Goal: Task Accomplishment & Management: Use online tool/utility

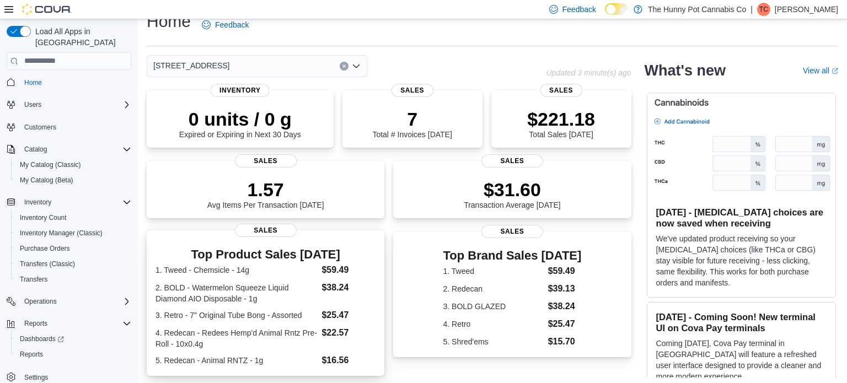
scroll to position [17, 0]
click at [37, 350] on span "Reports" at bounding box center [31, 354] width 23 height 9
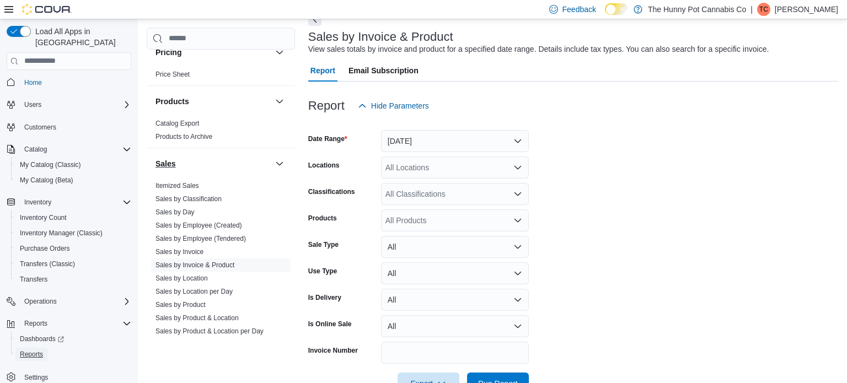
scroll to position [448, 0]
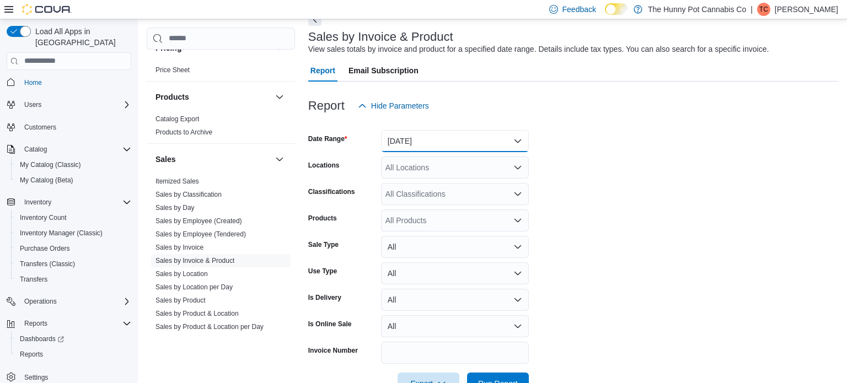
click at [459, 143] on button "Yesterday" at bounding box center [455, 141] width 148 height 22
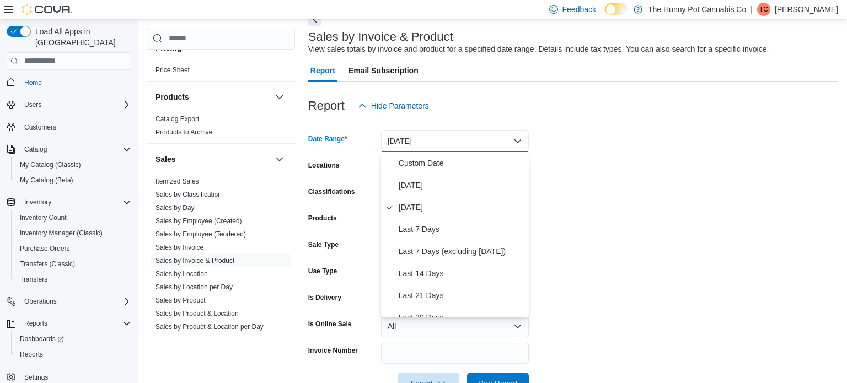
click at [472, 104] on div "Report Hide Parameters" at bounding box center [573, 106] width 530 height 22
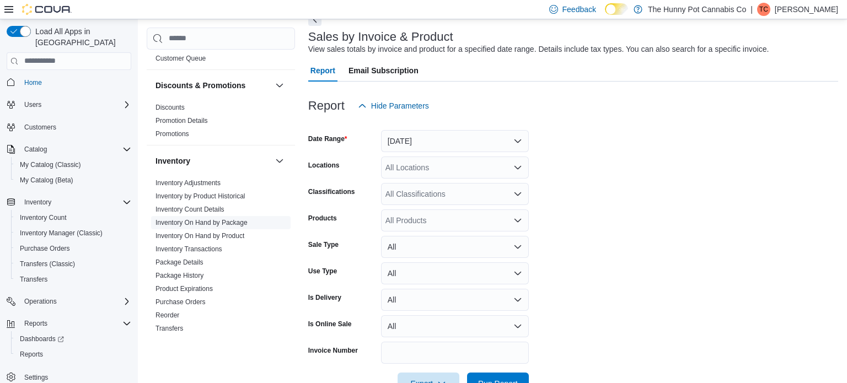
scroll to position [29, 0]
click at [215, 233] on link "Inventory On Hand by Product" at bounding box center [199, 236] width 89 height 8
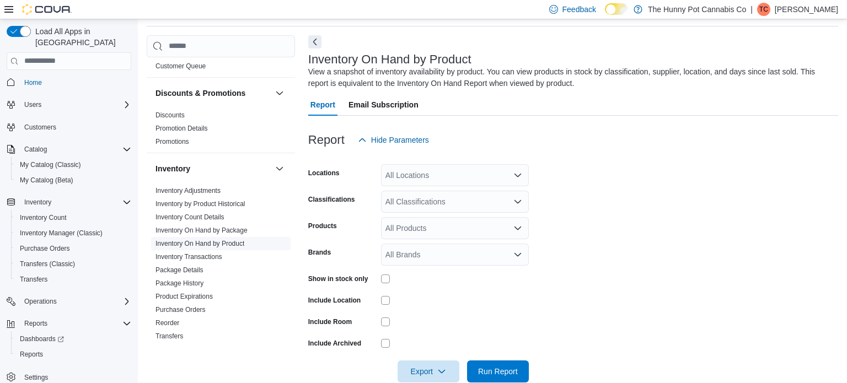
scroll to position [37, 0]
click at [518, 171] on icon "Open list of options" at bounding box center [517, 175] width 9 height 9
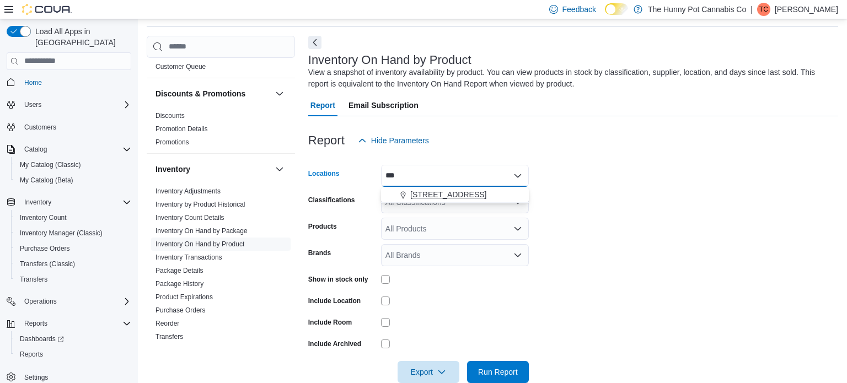
type input "***"
click at [451, 190] on span "[STREET_ADDRESS]" at bounding box center [448, 194] width 76 height 11
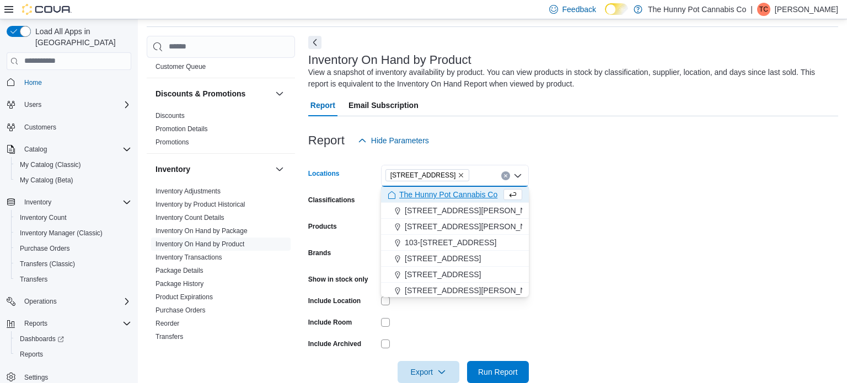
click at [651, 194] on form "Locations 334 Wellington Rd Combo box. Selected. 334 Wellington Rd. Press Backs…" at bounding box center [573, 268] width 530 height 232
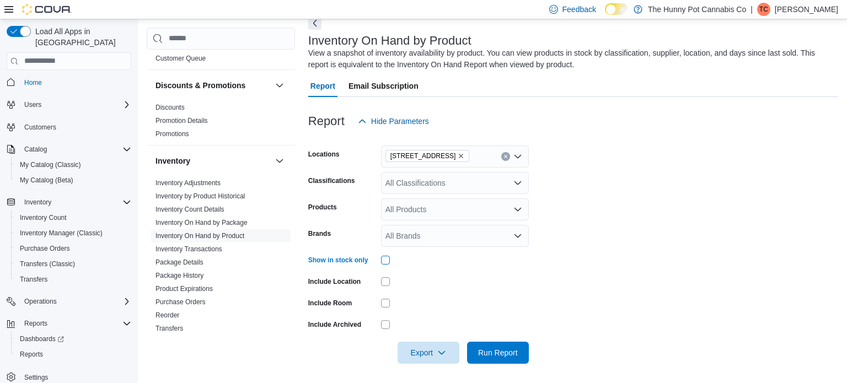
scroll to position [58, 0]
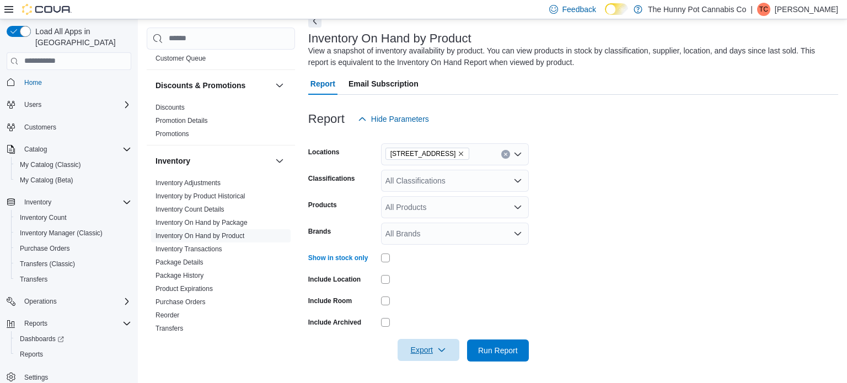
click at [415, 347] on span "Export" at bounding box center [428, 350] width 49 height 22
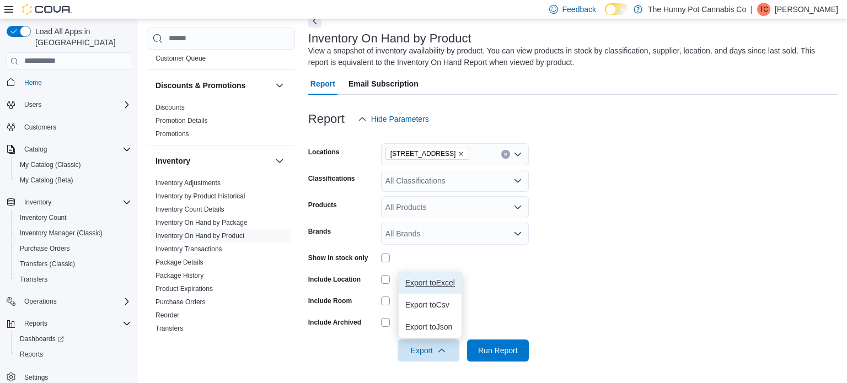
click at [419, 284] on span "Export to Excel" at bounding box center [430, 282] width 50 height 9
click at [438, 351] on icon "button" at bounding box center [441, 350] width 9 height 9
click at [431, 283] on span "Export to Excel" at bounding box center [430, 282] width 50 height 9
click at [432, 345] on span "Export" at bounding box center [428, 350] width 49 height 22
click at [428, 283] on span "Export to Excel" at bounding box center [430, 282] width 50 height 9
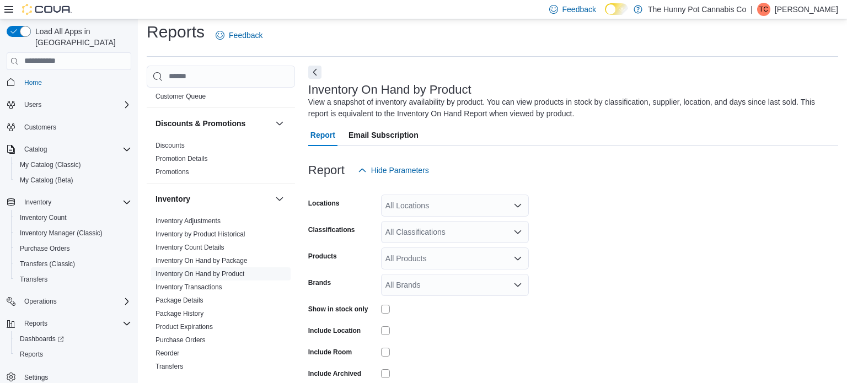
scroll to position [37, 0]
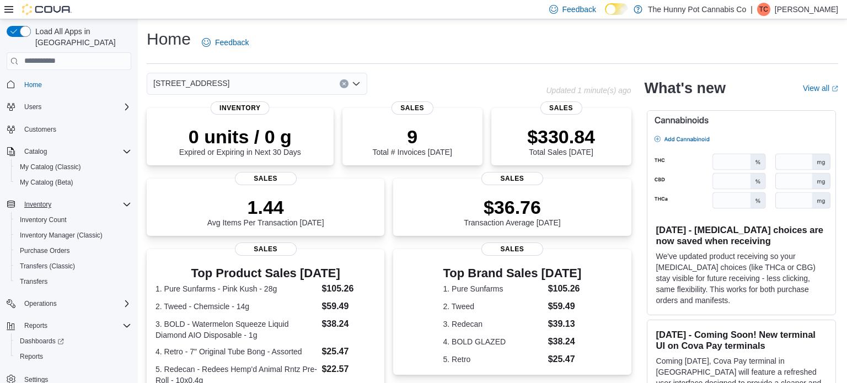
scroll to position [2, 0]
click at [41, 297] on span "Operations" at bounding box center [40, 301] width 33 height 9
click at [40, 313] on span "Cash Management" at bounding box center [48, 317] width 56 height 9
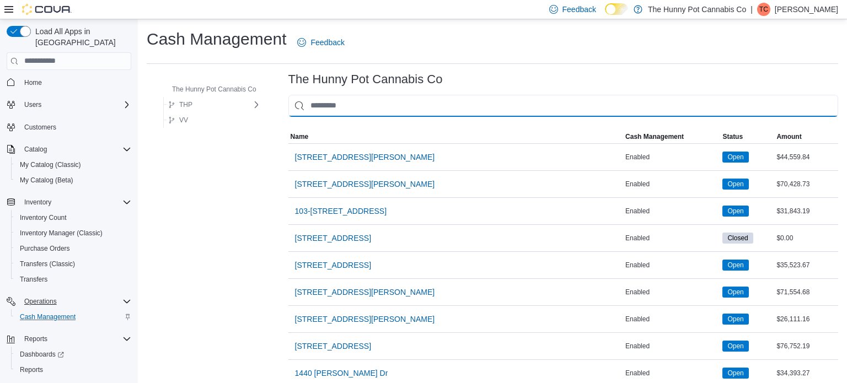
click at [351, 113] on input "This is a search bar. As you type, the results lower in the page will automatic…" at bounding box center [563, 106] width 550 height 22
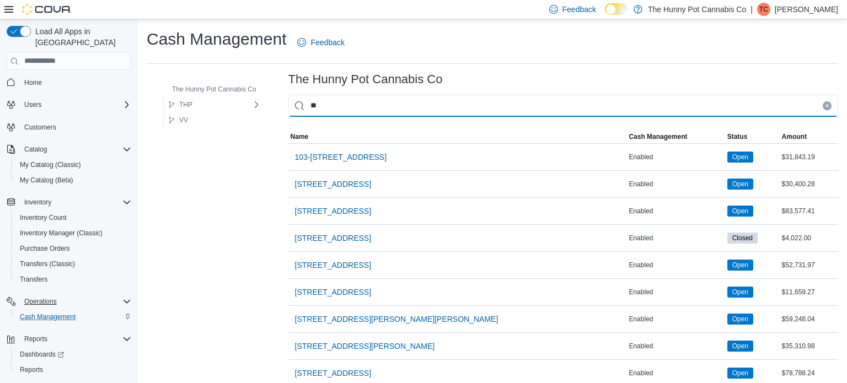
type input "***"
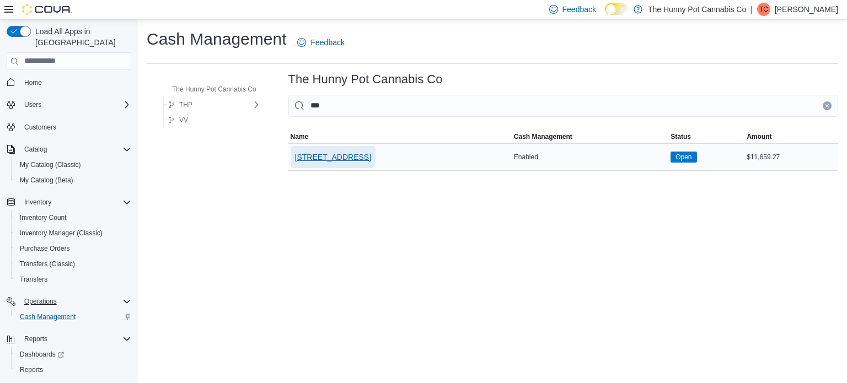
click at [353, 156] on span "[STREET_ADDRESS]" at bounding box center [333, 157] width 76 height 11
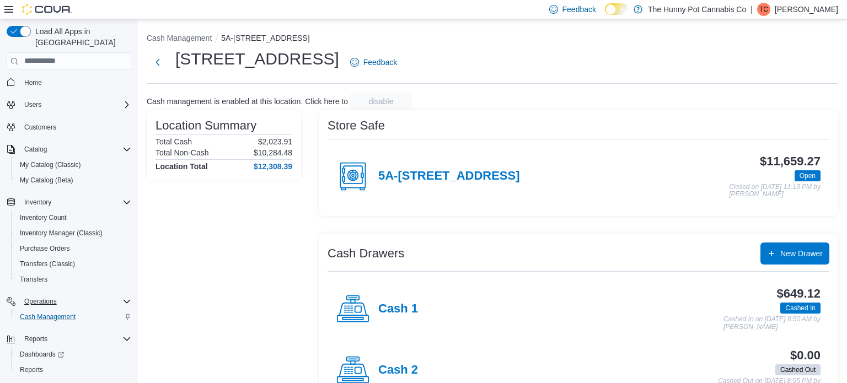
scroll to position [35, 0]
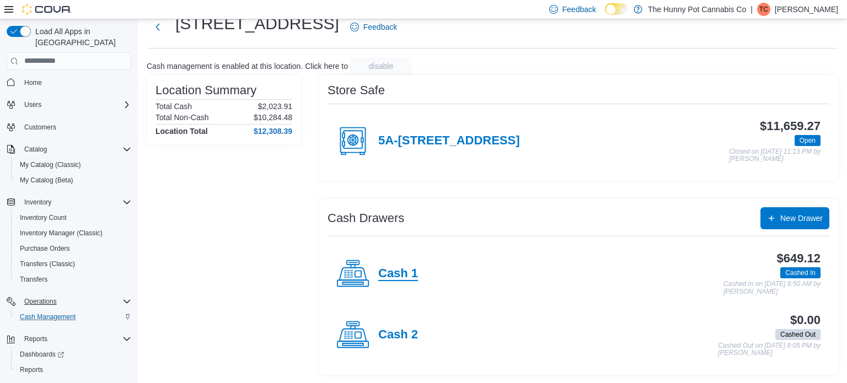
click at [409, 272] on h4 "Cash 1" at bounding box center [398, 274] width 40 height 14
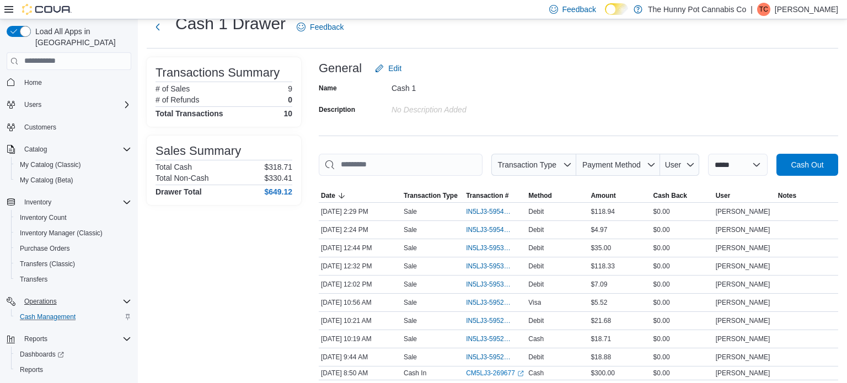
scroll to position [37, 0]
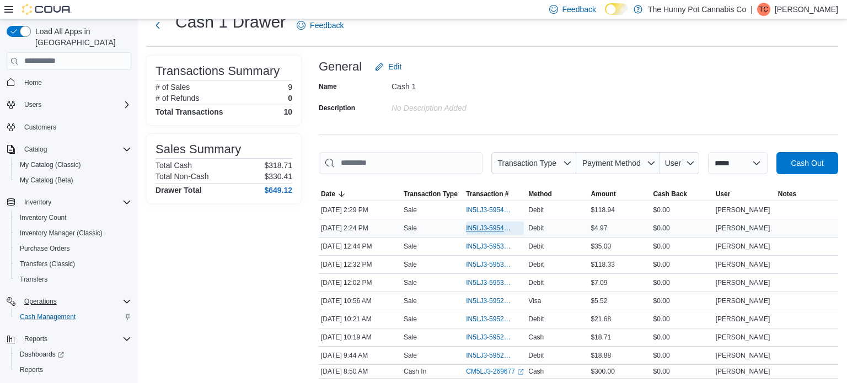
click at [479, 226] on span "IN5LJ3-5954166" at bounding box center [489, 228] width 47 height 9
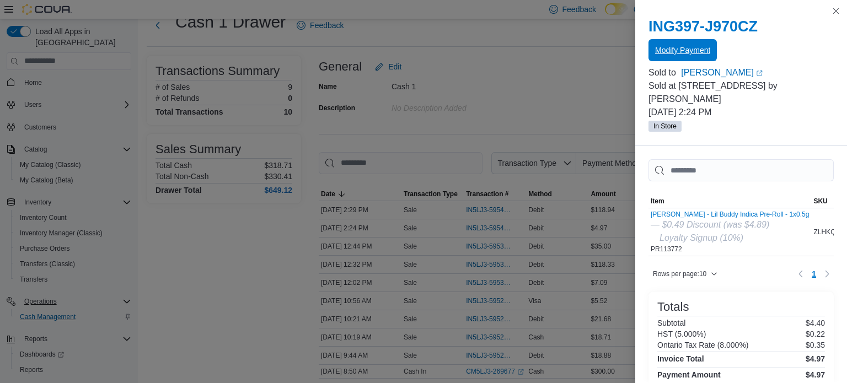
click at [691, 60] on span "Modify Payment" at bounding box center [682, 50] width 55 height 22
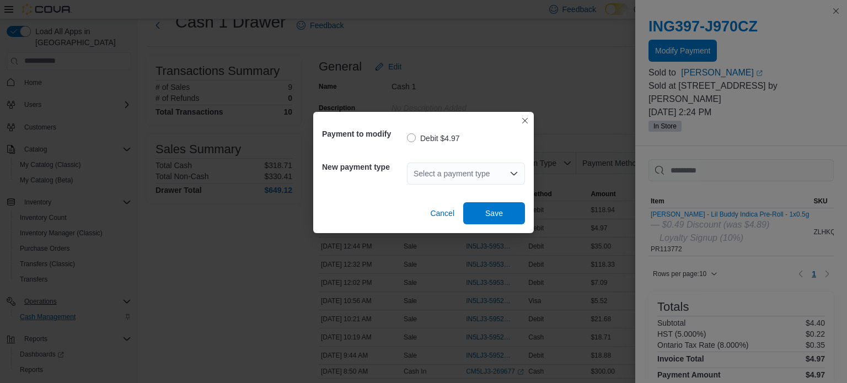
click at [494, 177] on div "Select a payment type" at bounding box center [466, 174] width 118 height 22
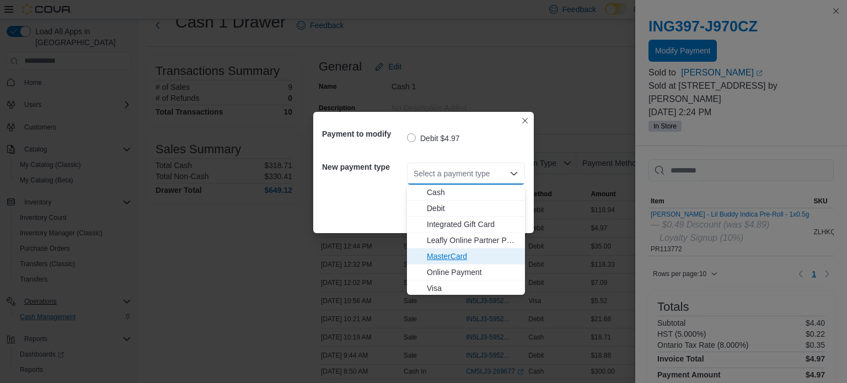
click at [454, 250] on button "MasterCard" at bounding box center [466, 257] width 118 height 16
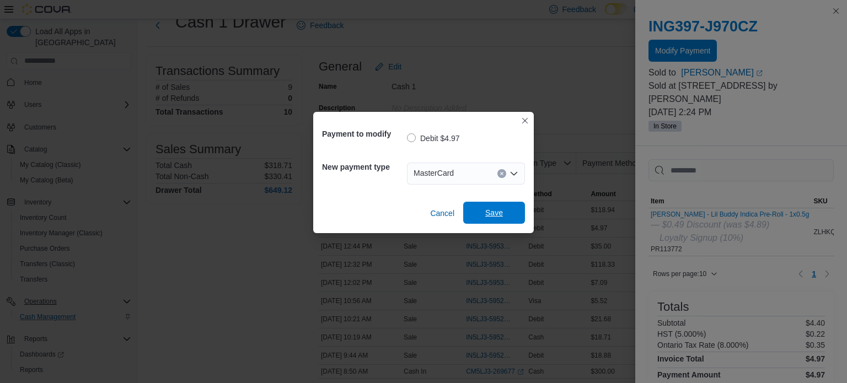
click at [491, 213] on span "Save" at bounding box center [494, 212] width 18 height 11
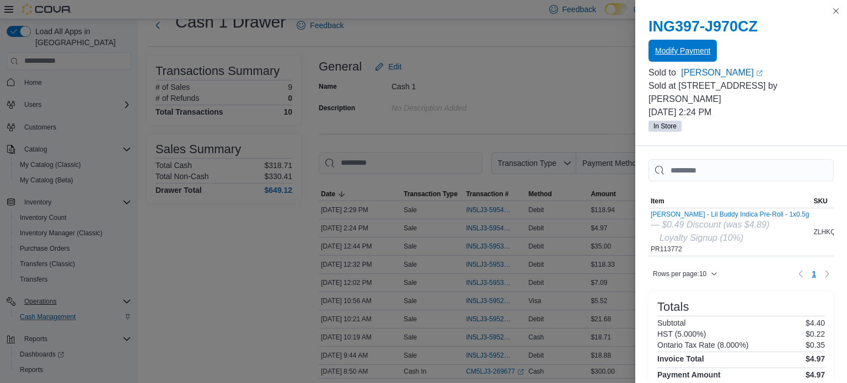
scroll to position [0, 0]
click at [840, 14] on button "Close this dialog" at bounding box center [835, 10] width 13 height 13
